Goal: Task Accomplishment & Management: Use online tool/utility

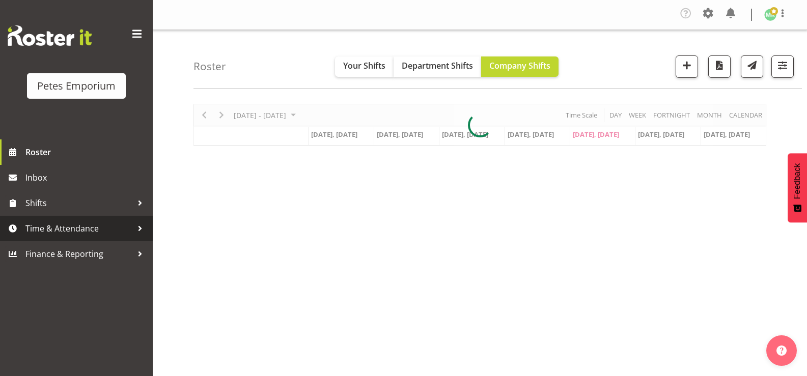
click at [82, 232] on span "Time & Attendance" at bounding box center [78, 228] width 107 height 15
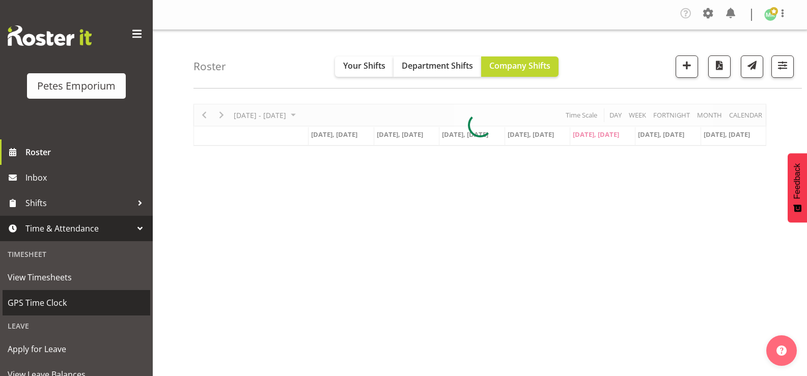
click at [104, 307] on span "GPS Time Clock" at bounding box center [76, 302] width 137 height 15
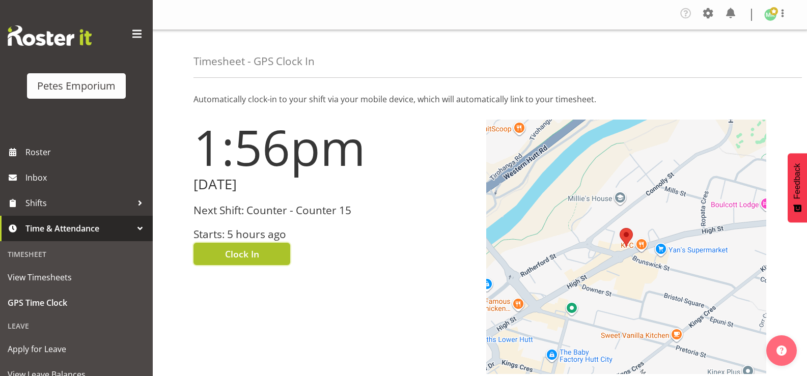
click at [252, 252] on span "Clock In" at bounding box center [242, 253] width 34 height 13
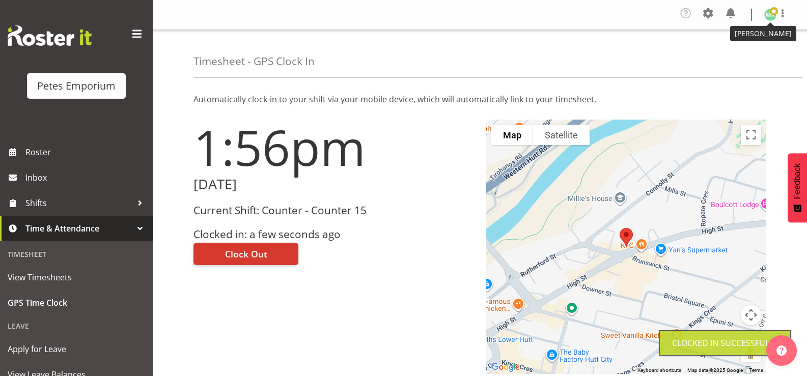
drag, startPoint x: 773, startPoint y: 15, endPoint x: 759, endPoint y: 14, distance: 14.8
click at [773, 15] on div at bounding box center [773, 11] width 8 height 8
click at [715, 51] on link "Log Out" at bounding box center [739, 56] width 98 height 18
